Goal: Task Accomplishment & Management: Use online tool/utility

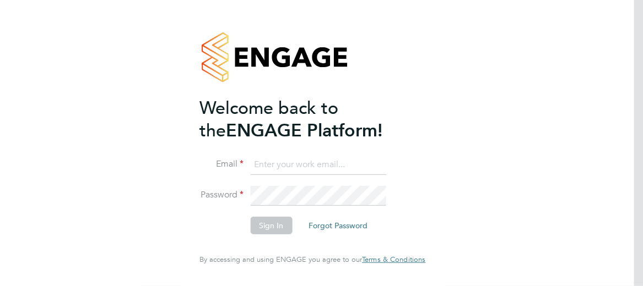
type input "[PERSON_NAME][EMAIL_ADDRESS][PERSON_NAME][DOMAIN_NAME]"
click at [341, 232] on button "Forgot Password" at bounding box center [338, 226] width 77 height 18
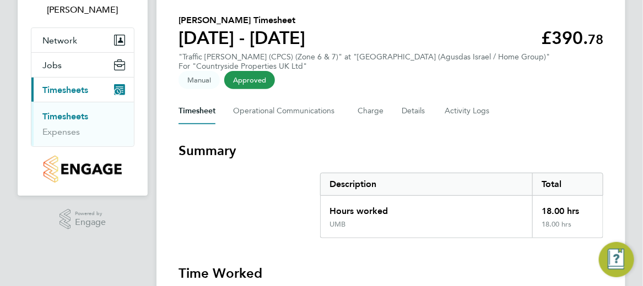
scroll to position [110, 0]
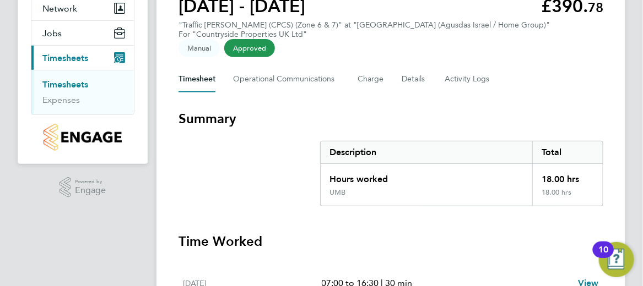
click at [70, 84] on link "Timesheets" at bounding box center [65, 84] width 46 height 10
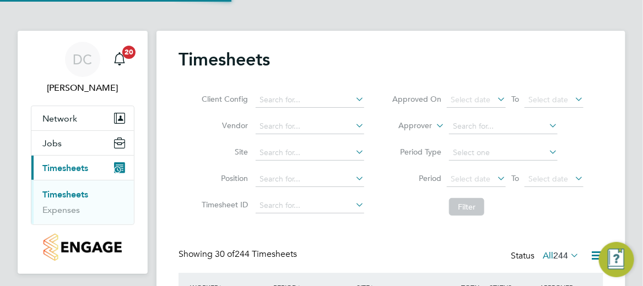
click at [298, 48] on div "Timesheets" at bounding box center [390, 64] width 425 height 33
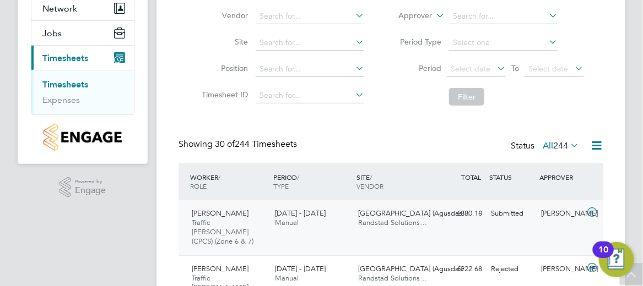
click at [590, 209] on icon at bounding box center [592, 212] width 14 height 9
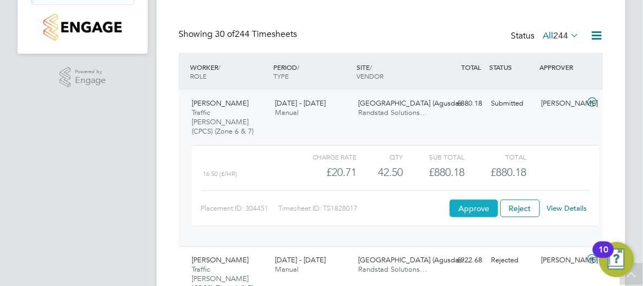
click at [474, 200] on button "Approve" at bounding box center [473, 209] width 48 height 18
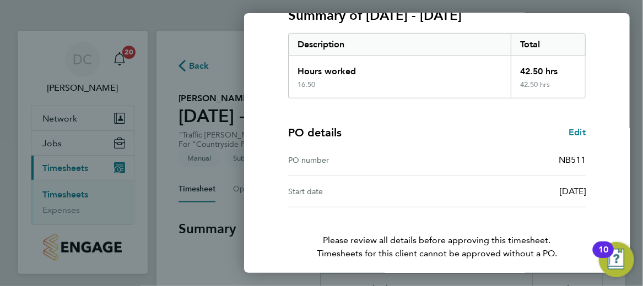
scroll to position [208, 0]
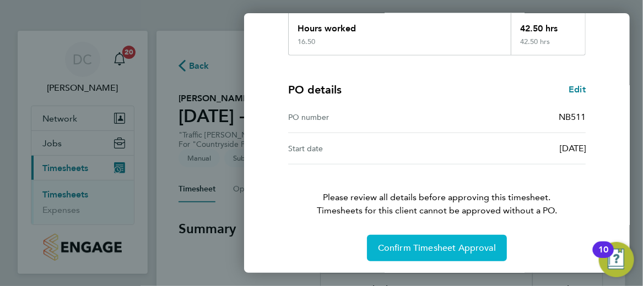
click at [451, 245] on span "Confirm Timesheet Approval" at bounding box center [437, 248] width 118 height 11
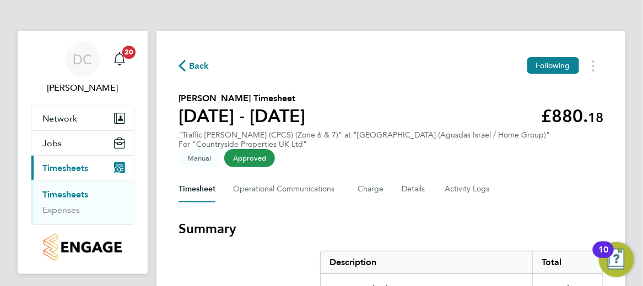
click at [194, 66] on span "Back" at bounding box center [199, 65] width 20 height 13
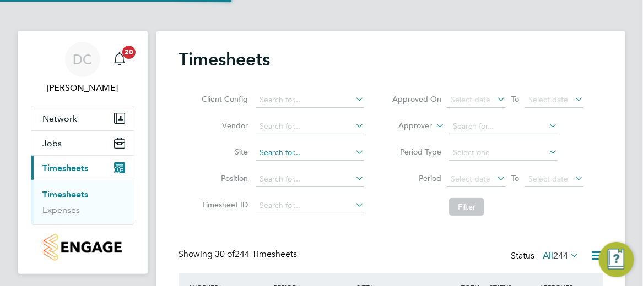
click at [314, 150] on input at bounding box center [310, 152] width 108 height 15
